Goal: Find specific fact: Find specific fact

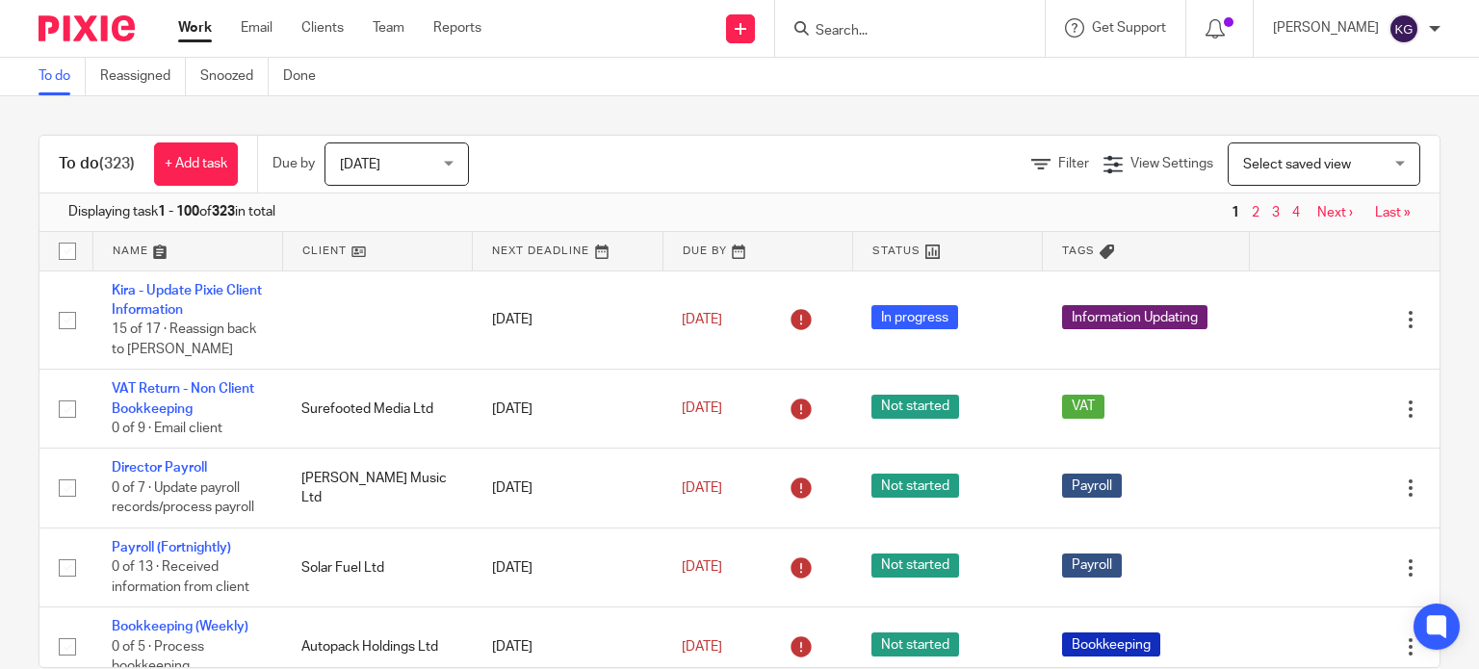
click at [913, 38] on input "Search" at bounding box center [900, 31] width 173 height 17
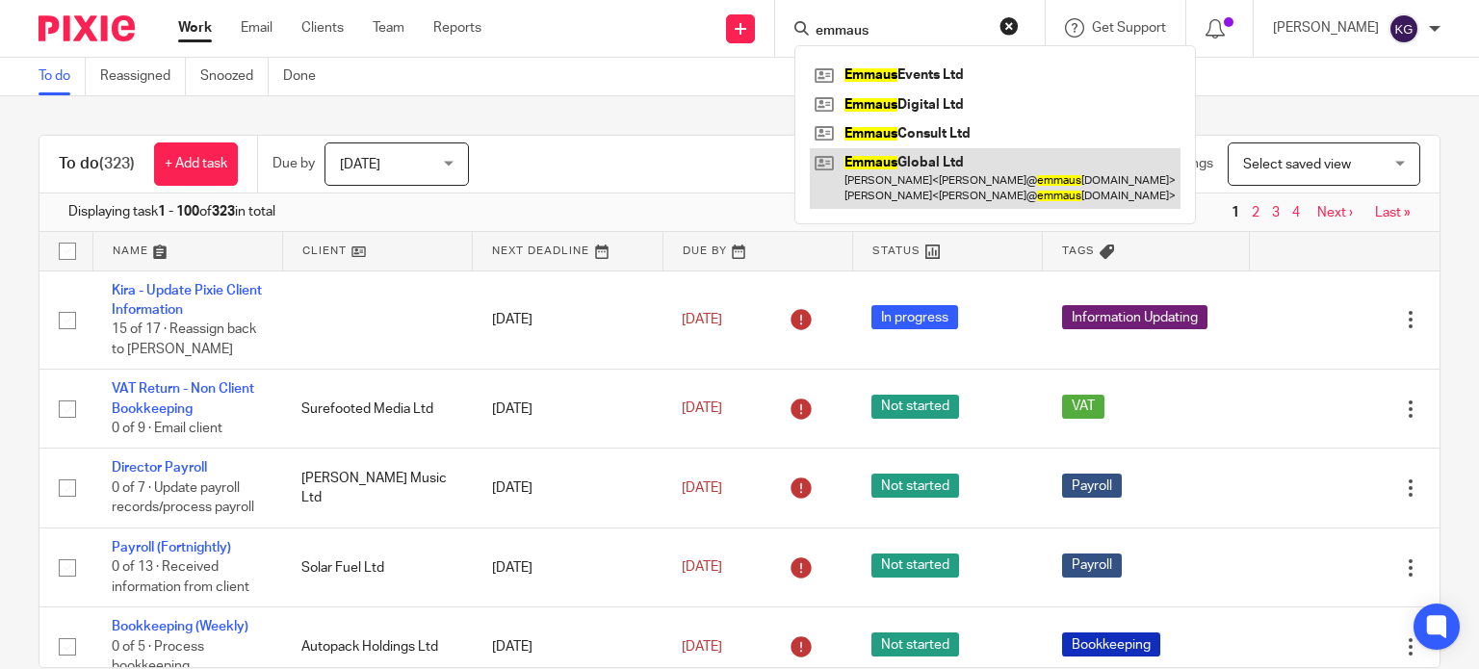
type input "emmaus"
click at [938, 196] on link at bounding box center [995, 178] width 371 height 60
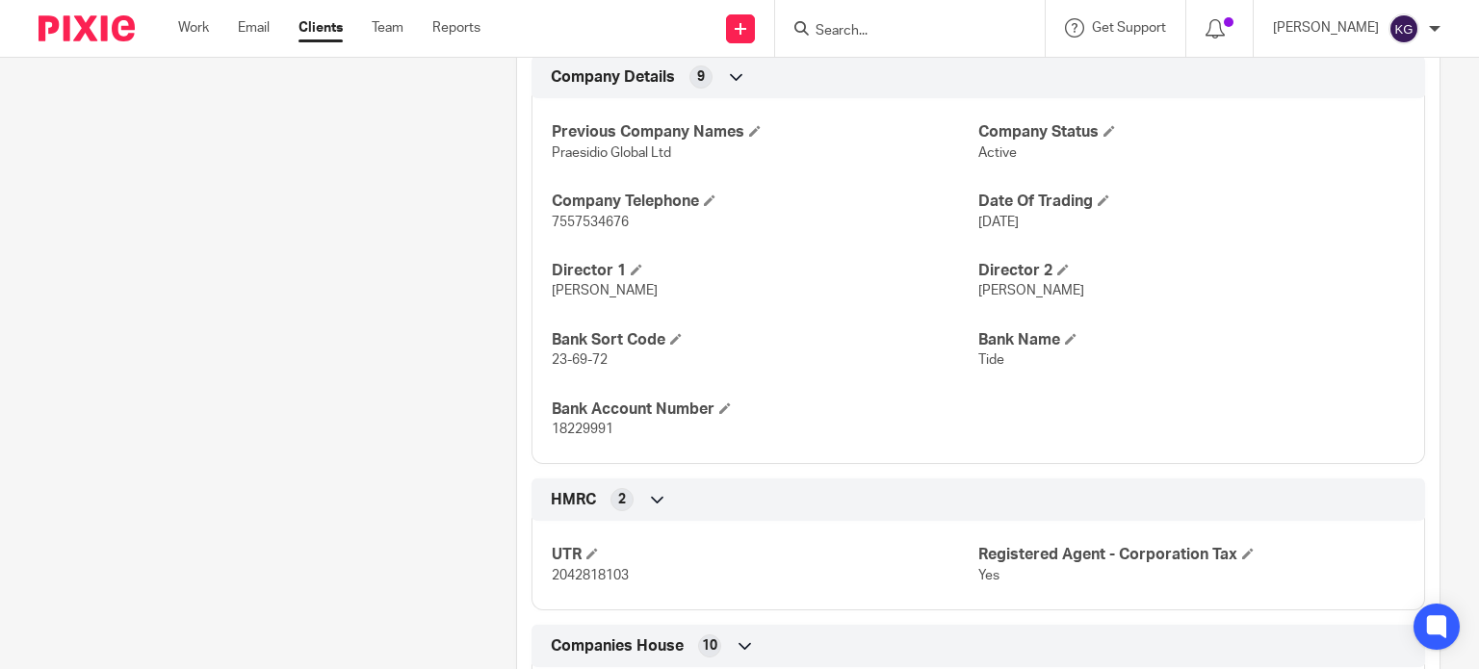
scroll to position [1059, 0]
drag, startPoint x: 720, startPoint y: 443, endPoint x: 512, endPoint y: 437, distance: 208.0
click at [516, 437] on div "Client manager [PERSON_NAME] [PERSON_NAME] [PERSON_NAME] [PERSON_NAME] [PERSON_…" at bounding box center [978, 488] width 924 height 2614
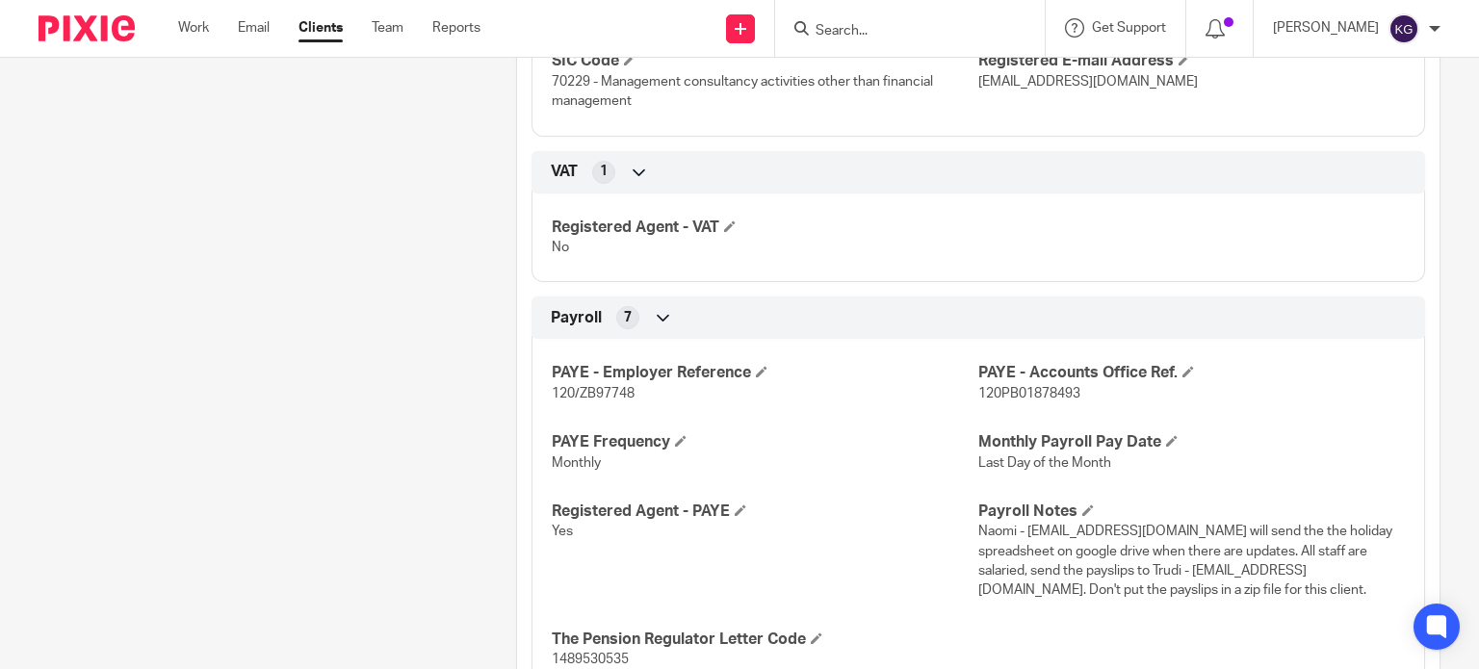
scroll to position [2022, 0]
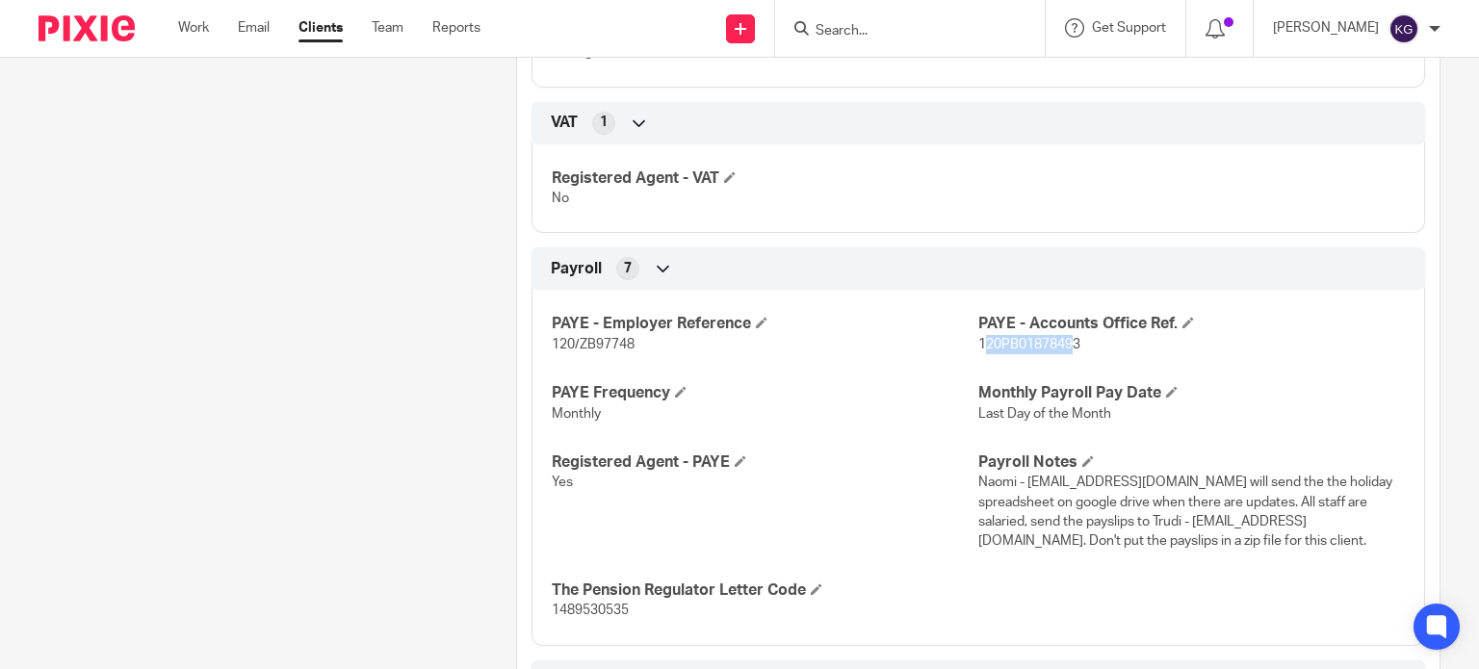
drag, startPoint x: 976, startPoint y: 344, endPoint x: 1060, endPoint y: 344, distance: 83.8
click at [1060, 344] on span "120PB01878493" at bounding box center [1029, 344] width 102 height 13
drag, startPoint x: 1054, startPoint y: 357, endPoint x: 961, endPoint y: 359, distance: 93.4
click at [1052, 358] on div "PAYE - Employer Reference 120/ZB97748 PAYE - Accounts Office Ref. 120PB01878493…" at bounding box center [977, 460] width 893 height 370
click at [943, 335] on p "120/ZB97748" at bounding box center [765, 344] width 426 height 19
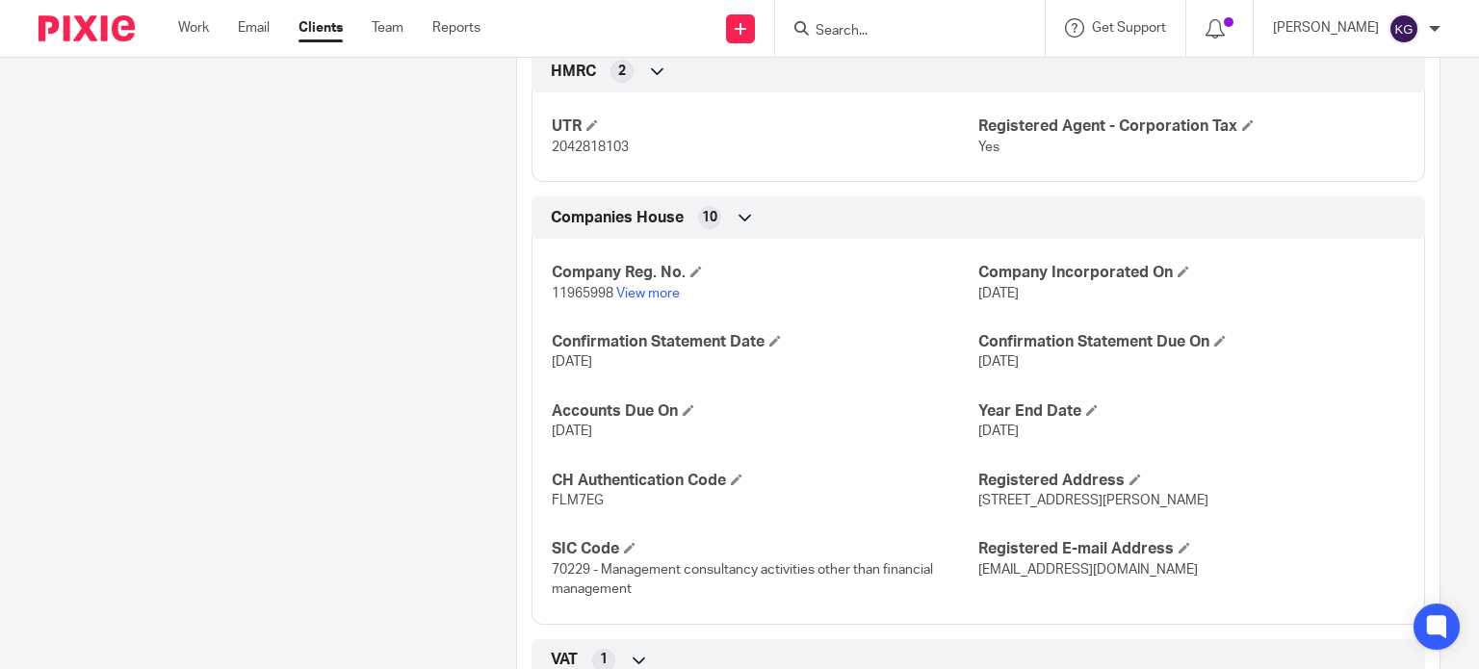
scroll to position [1444, 0]
